Goal: Task Accomplishment & Management: Use online tool/utility

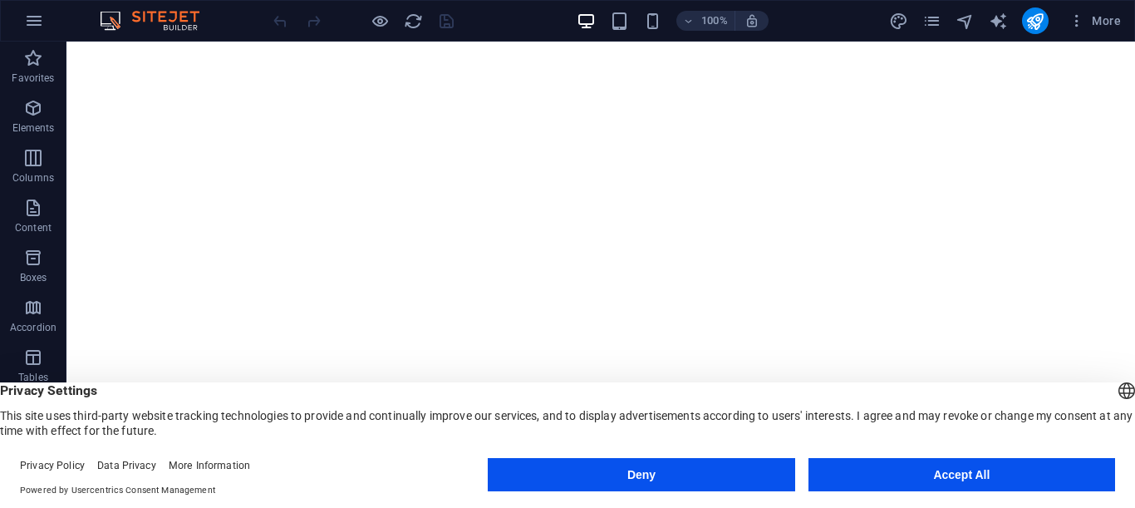
select select
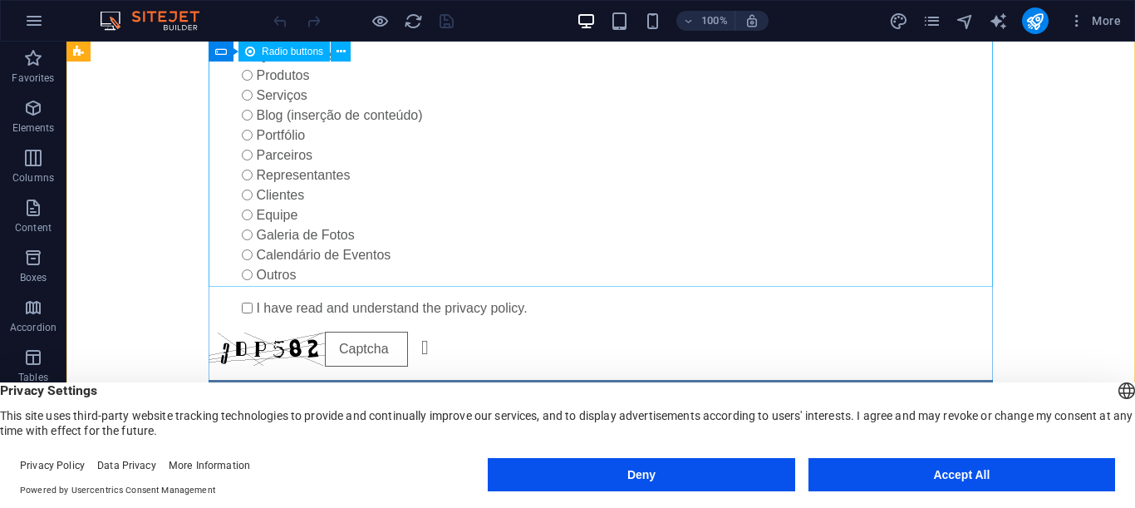
scroll to position [674, 0]
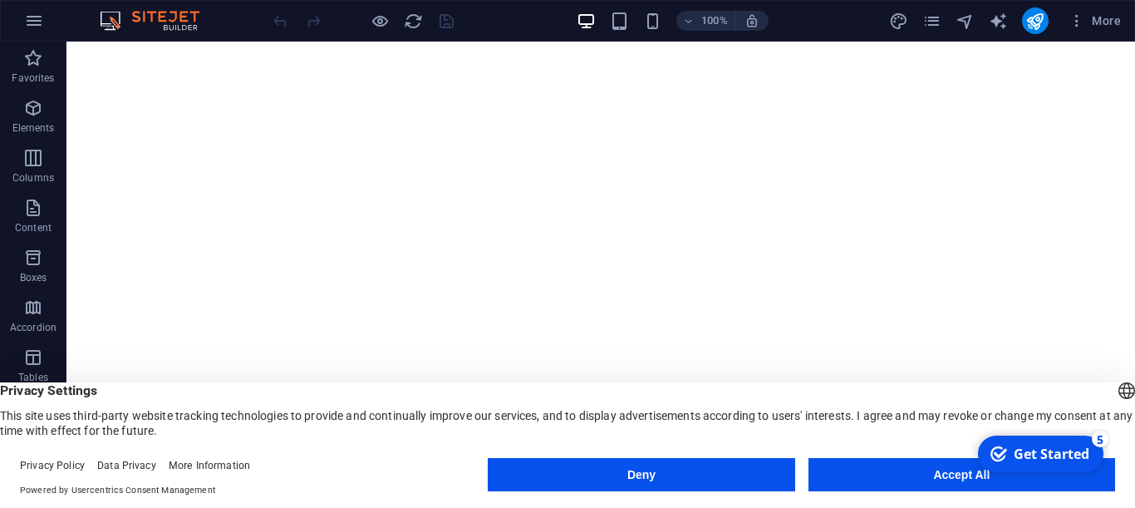
select select
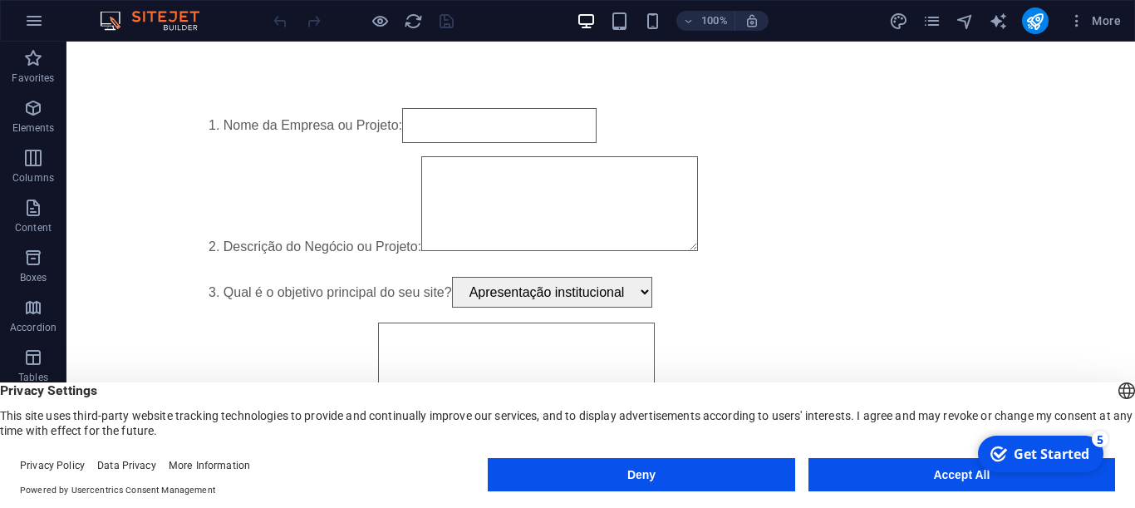
click at [907, 475] on button "Accept All" at bounding box center [961, 474] width 307 height 33
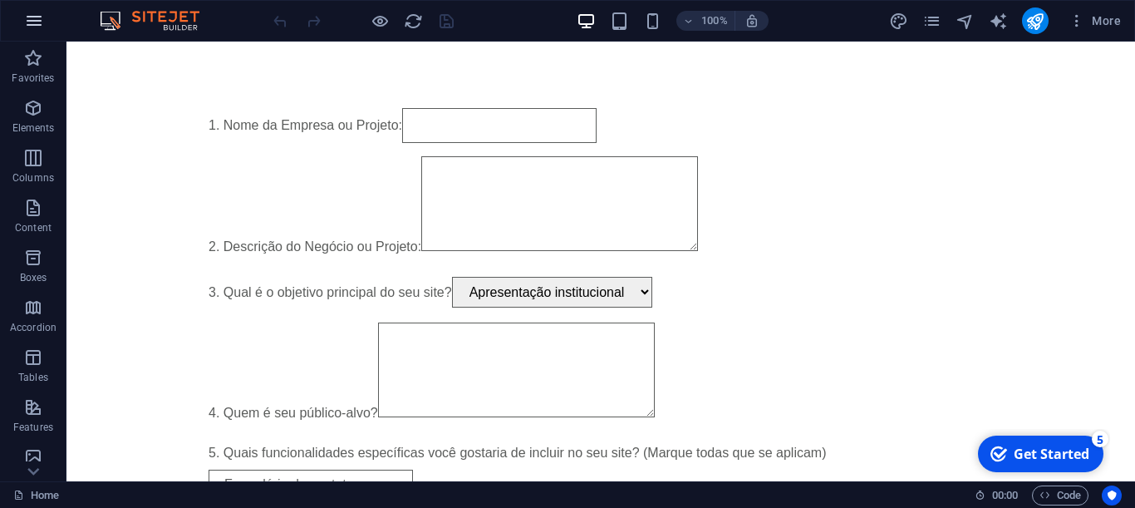
click at [31, 22] on icon "button" at bounding box center [34, 21] width 20 height 20
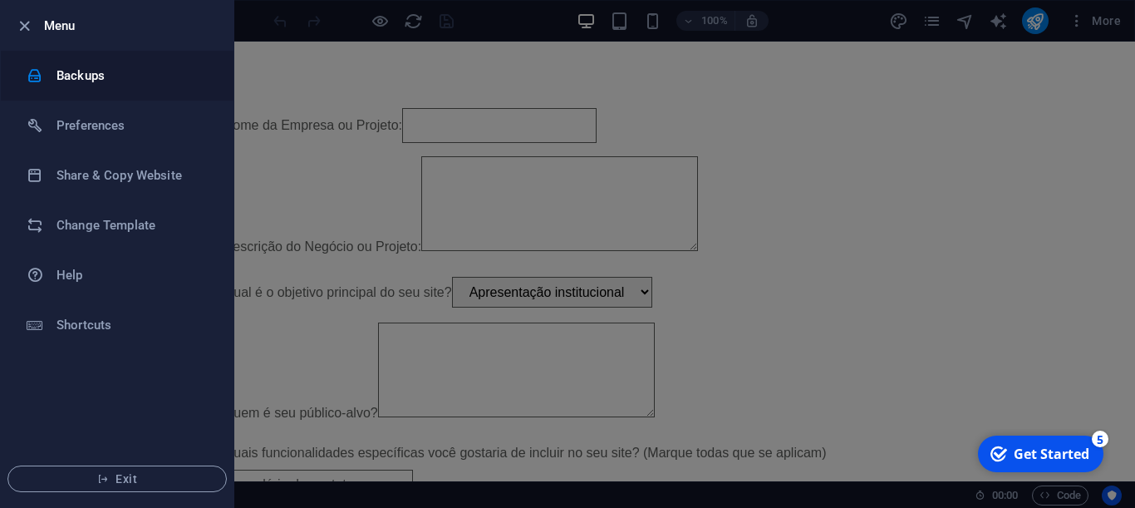
click at [80, 72] on h6 "Backups" at bounding box center [133, 76] width 154 height 20
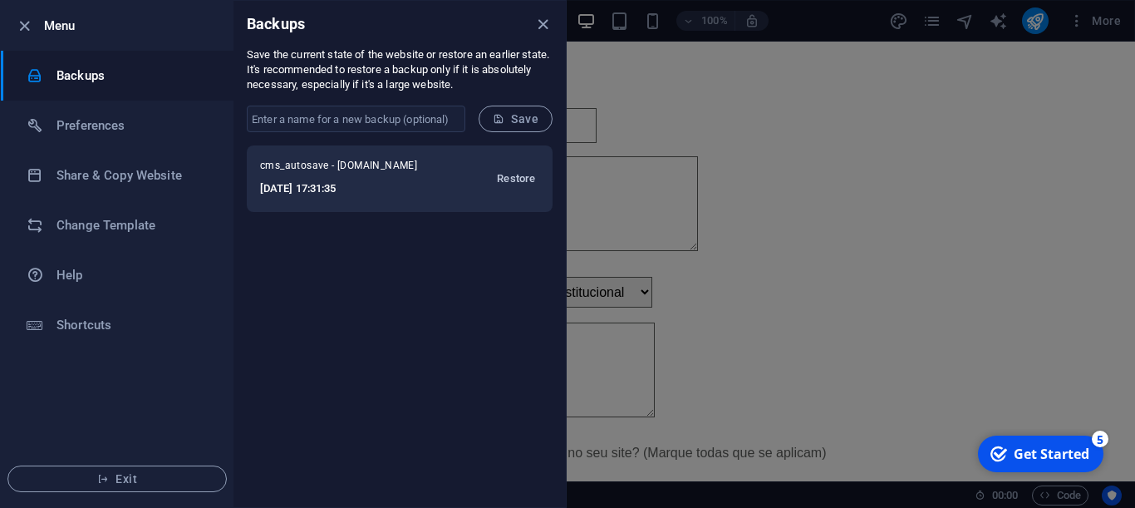
click at [512, 180] on span "Restore" at bounding box center [516, 179] width 38 height 20
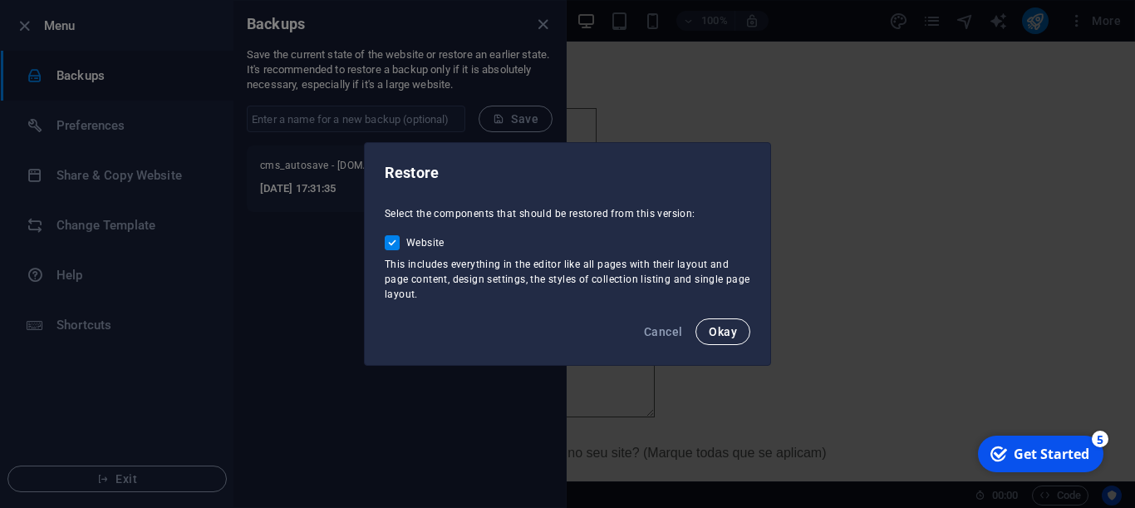
click at [737, 329] on button "Okay" at bounding box center [722, 331] width 55 height 27
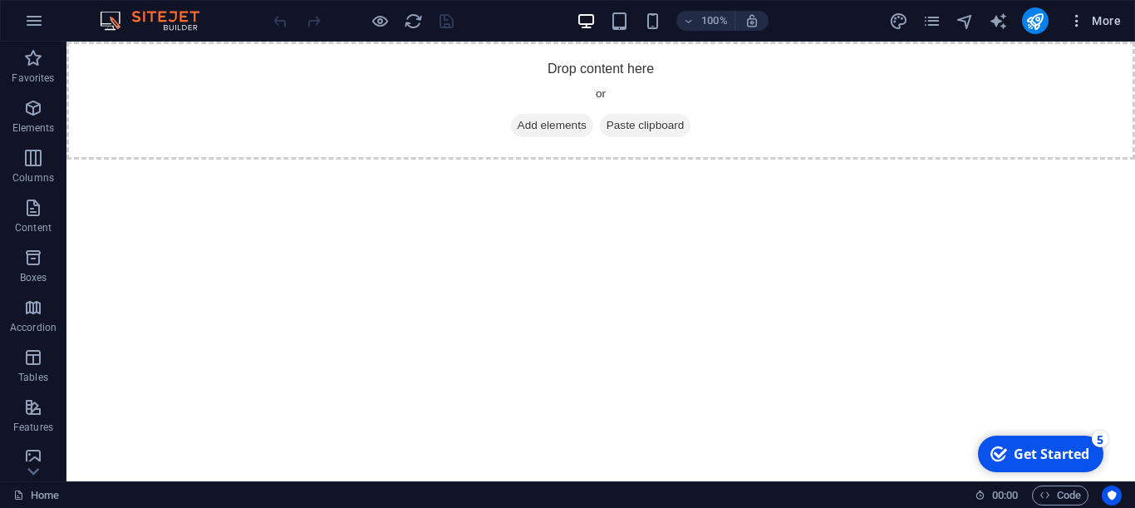
click at [1115, 18] on span "More" at bounding box center [1094, 20] width 52 height 17
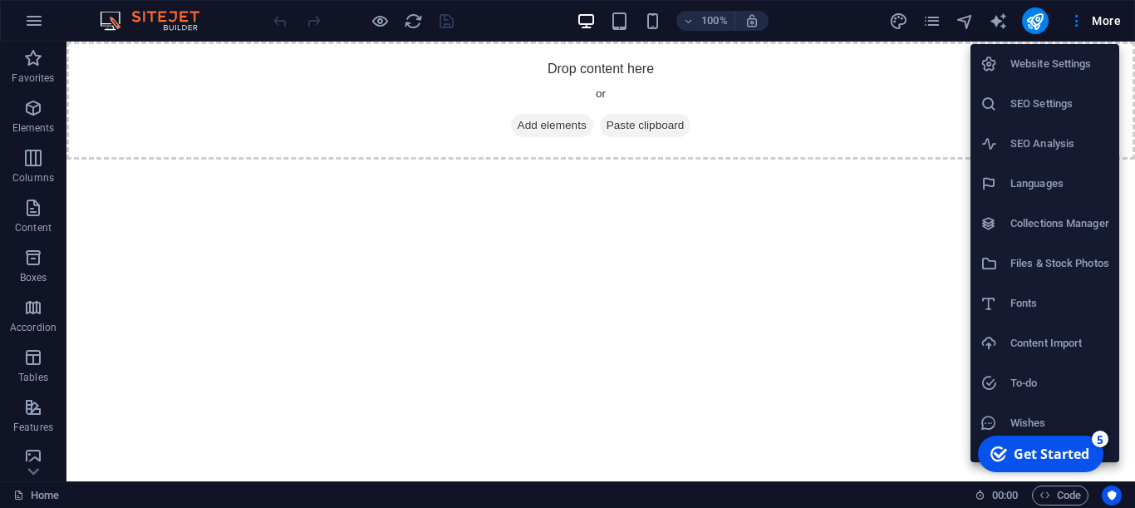
click at [764, 71] on div at bounding box center [567, 254] width 1135 height 508
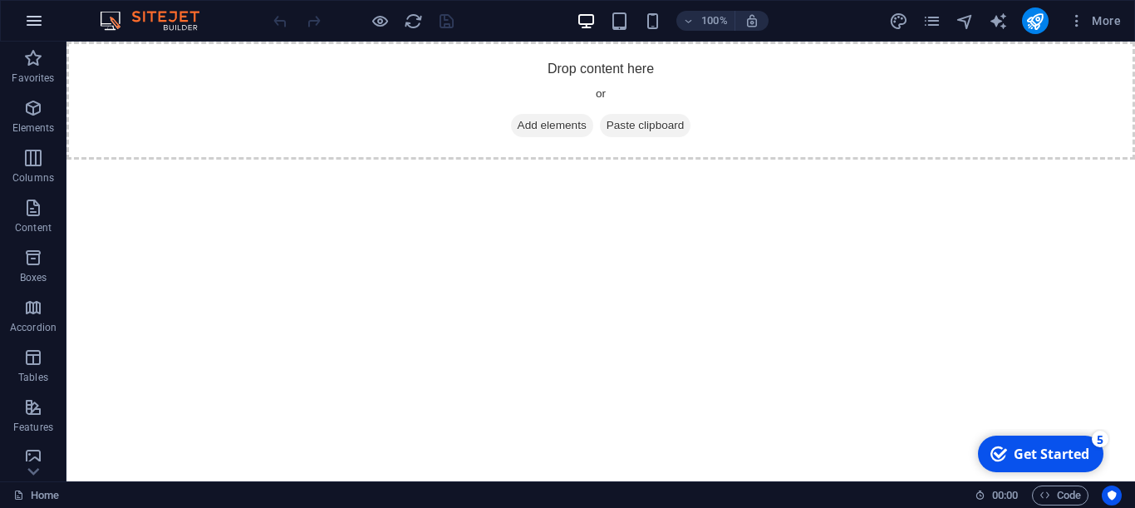
click at [30, 17] on icon "button" at bounding box center [34, 21] width 20 height 20
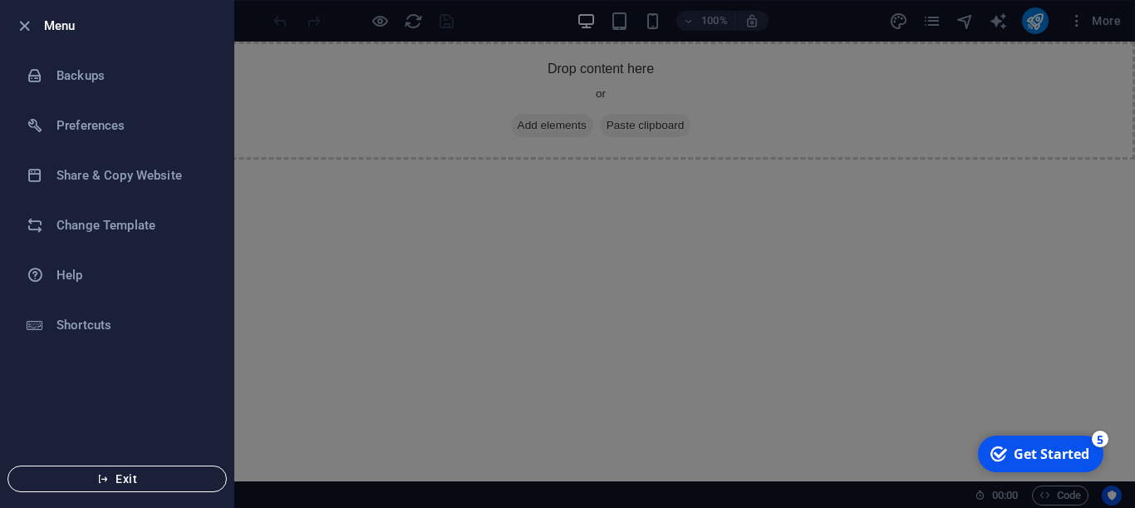
click at [60, 468] on button "Exit" at bounding box center [116, 478] width 219 height 27
